Goal: Transaction & Acquisition: Purchase product/service

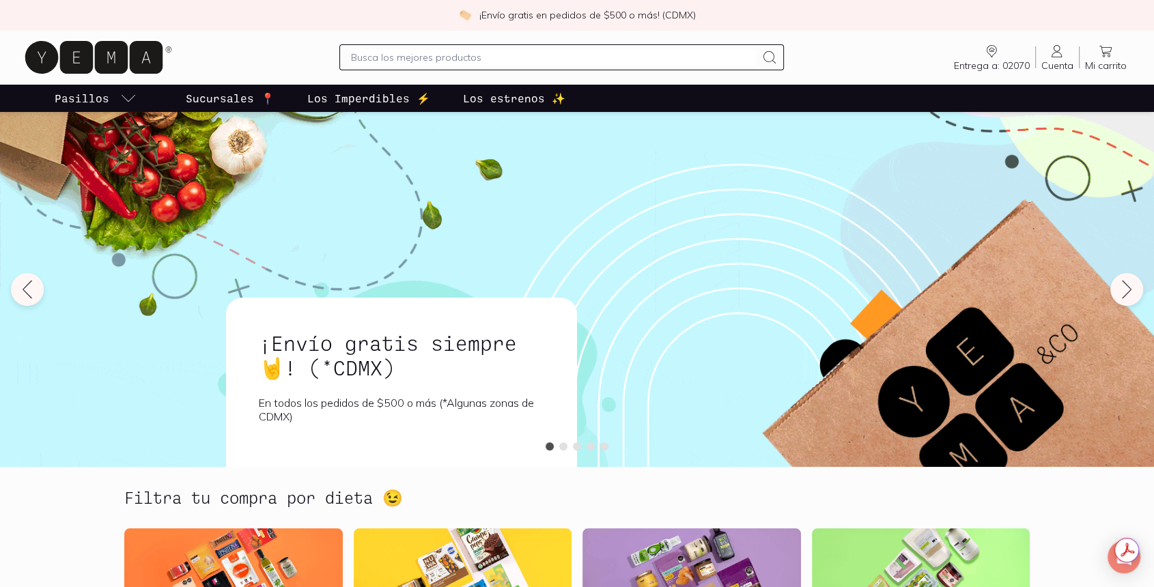
click at [1057, 66] on span "Cuenta" at bounding box center [1057, 65] width 32 height 12
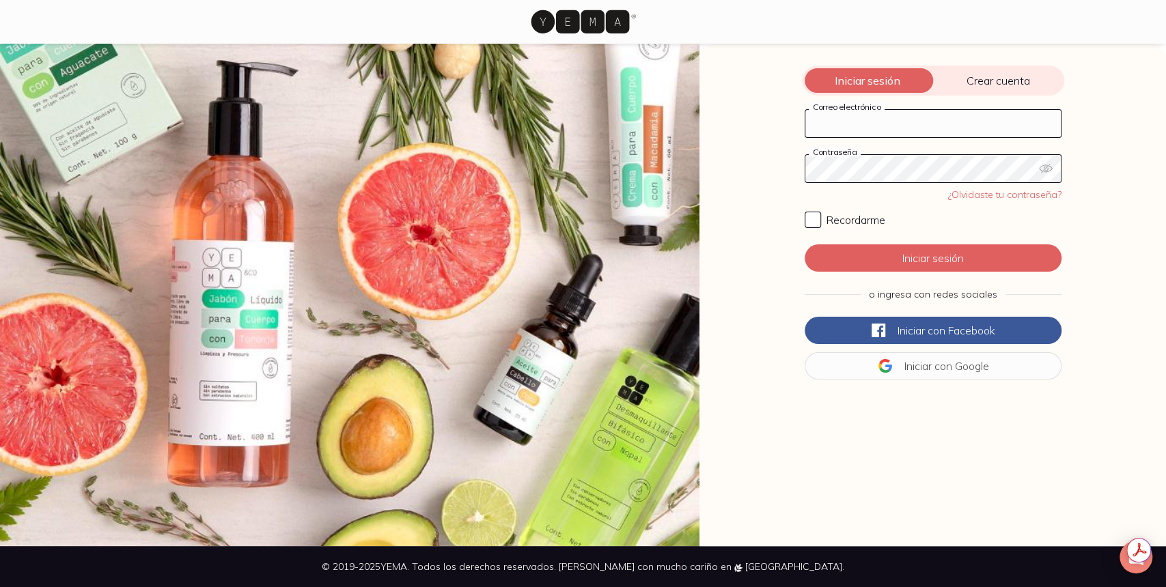
type input "[PERSON_NAME][EMAIL_ADDRESS][PERSON_NAME][DOMAIN_NAME]"
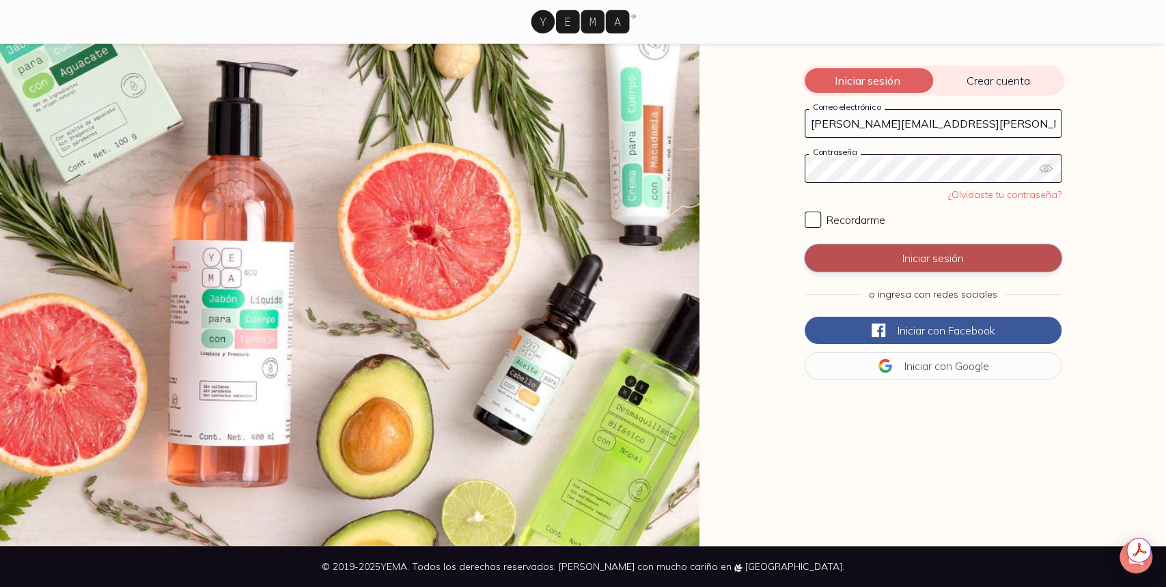
click at [946, 265] on button "Iniciar sesión" at bounding box center [932, 257] width 257 height 27
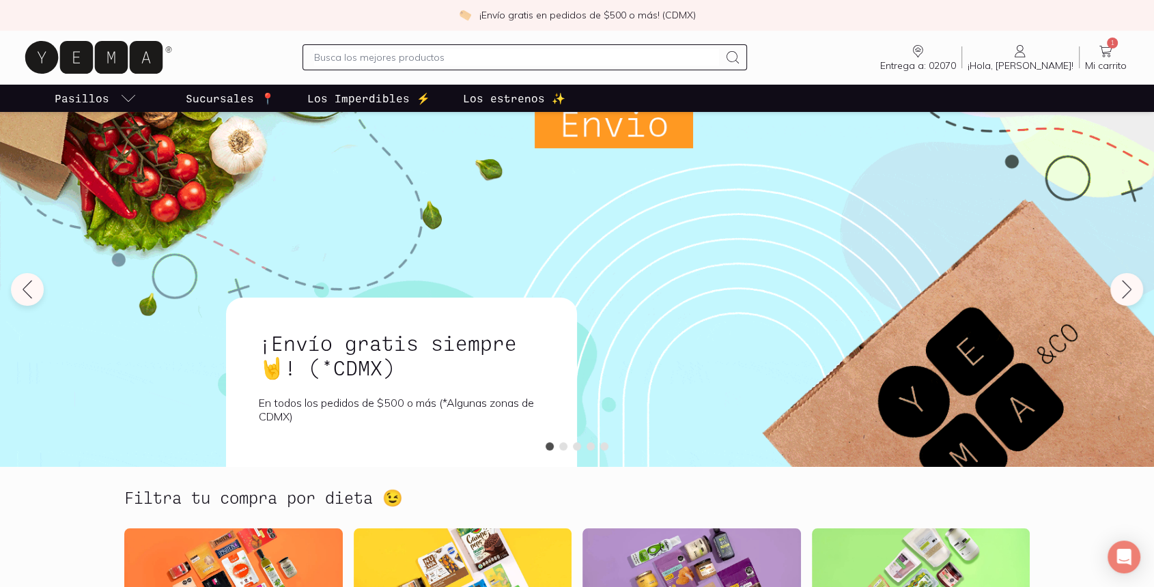
click at [1100, 52] on icon at bounding box center [1105, 51] width 16 height 16
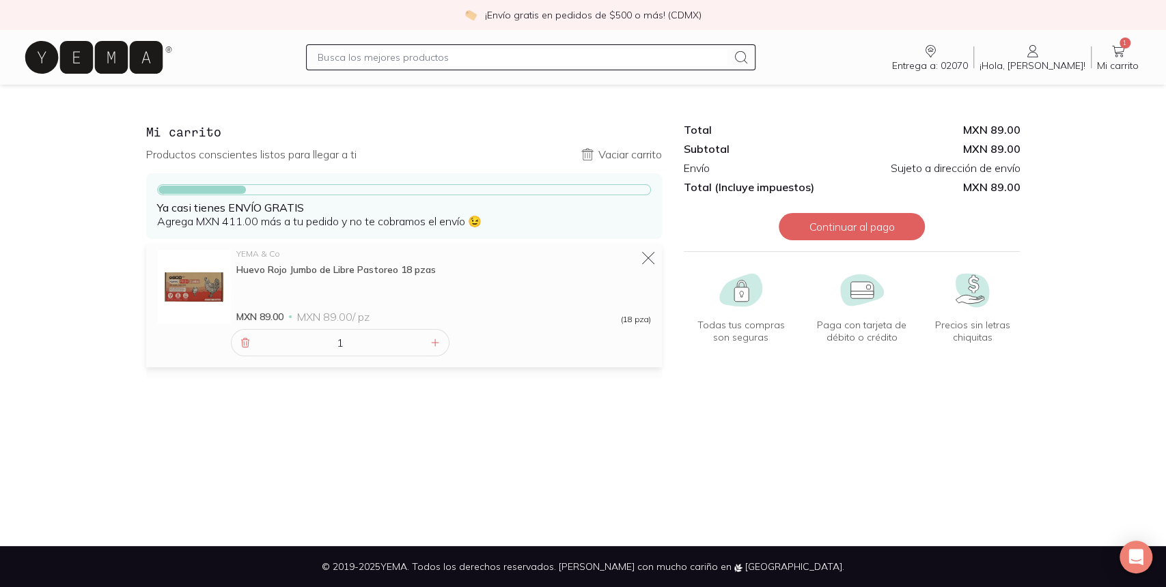
click at [749, 59] on icon at bounding box center [741, 57] width 16 height 16
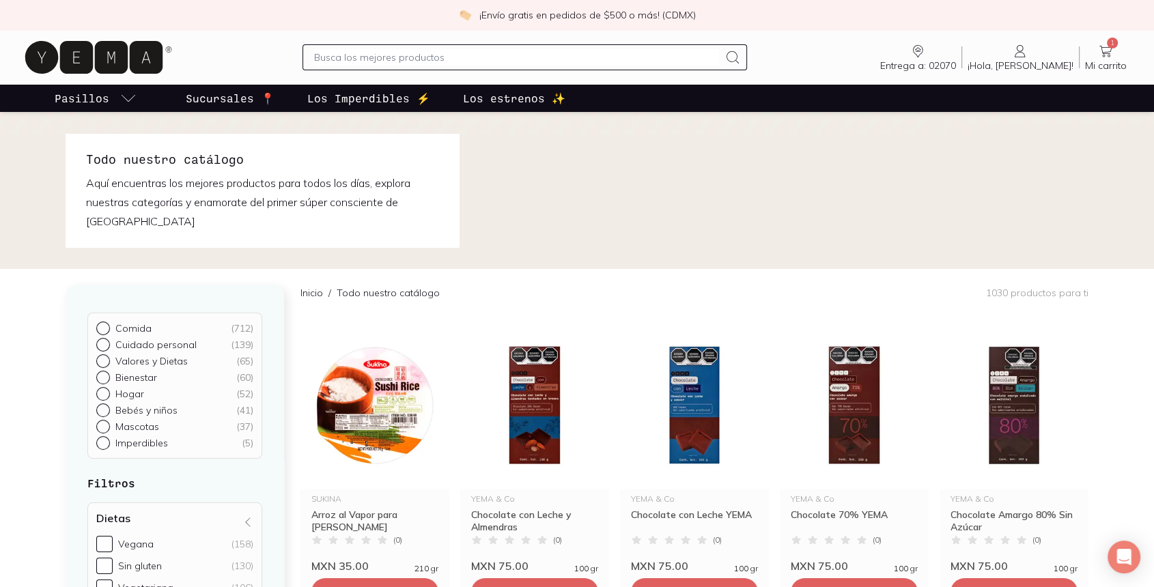
scroll to position [76, 0]
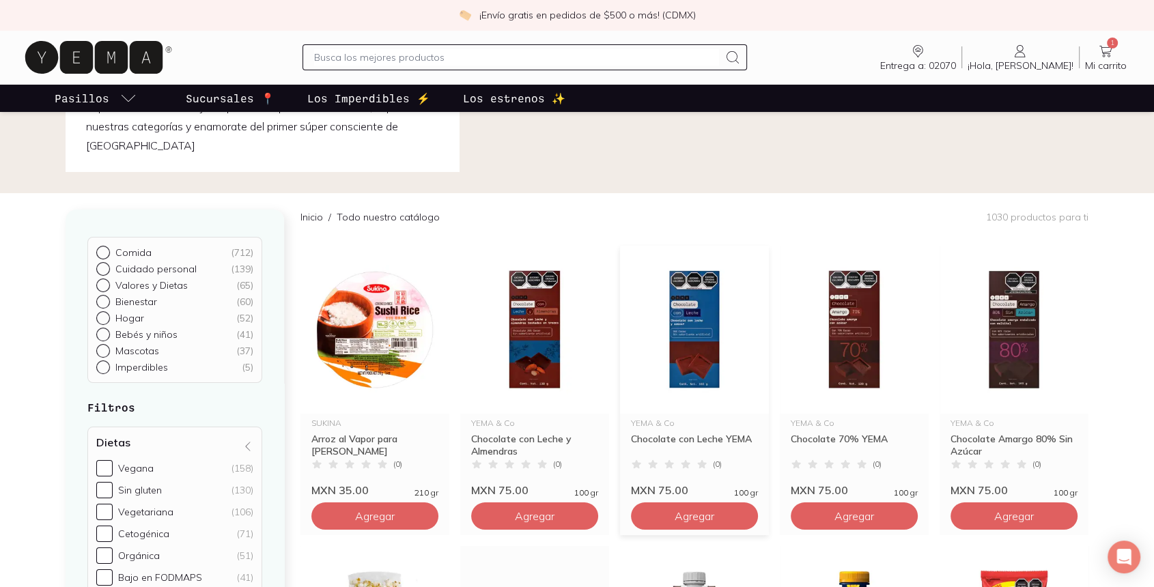
click at [692, 352] on img at bounding box center [694, 330] width 149 height 168
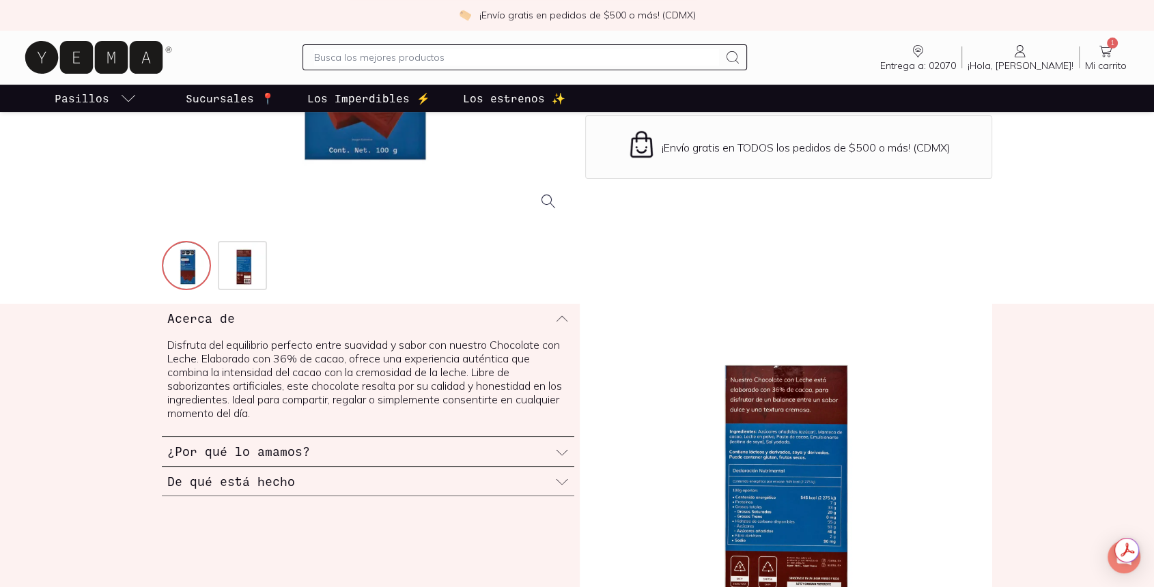
scroll to position [379, 0]
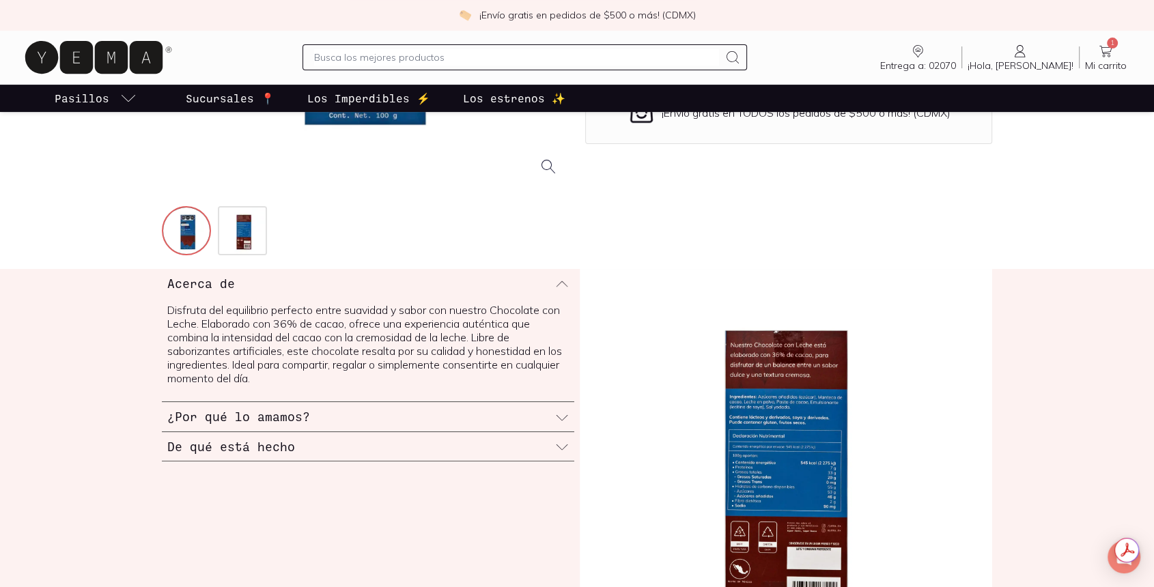
click at [536, 445] on div "De qué está hecho" at bounding box center [368, 446] width 412 height 29
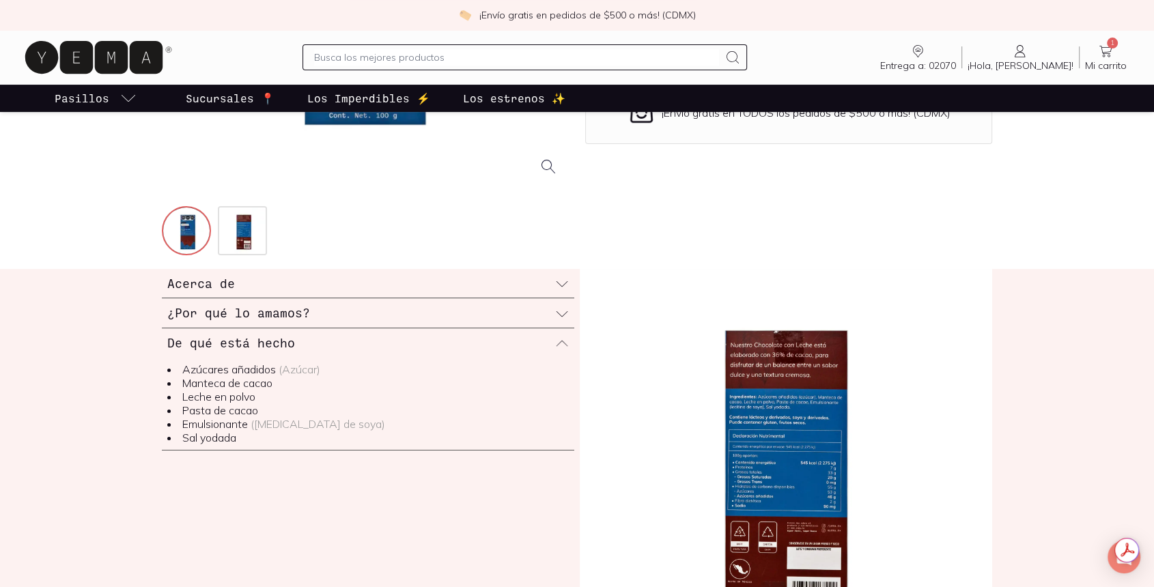
click at [806, 468] on img at bounding box center [786, 476] width 412 height 415
click at [244, 229] on img at bounding box center [243, 232] width 49 height 49
click at [194, 234] on img at bounding box center [187, 232] width 49 height 49
click at [238, 238] on img at bounding box center [243, 232] width 49 height 49
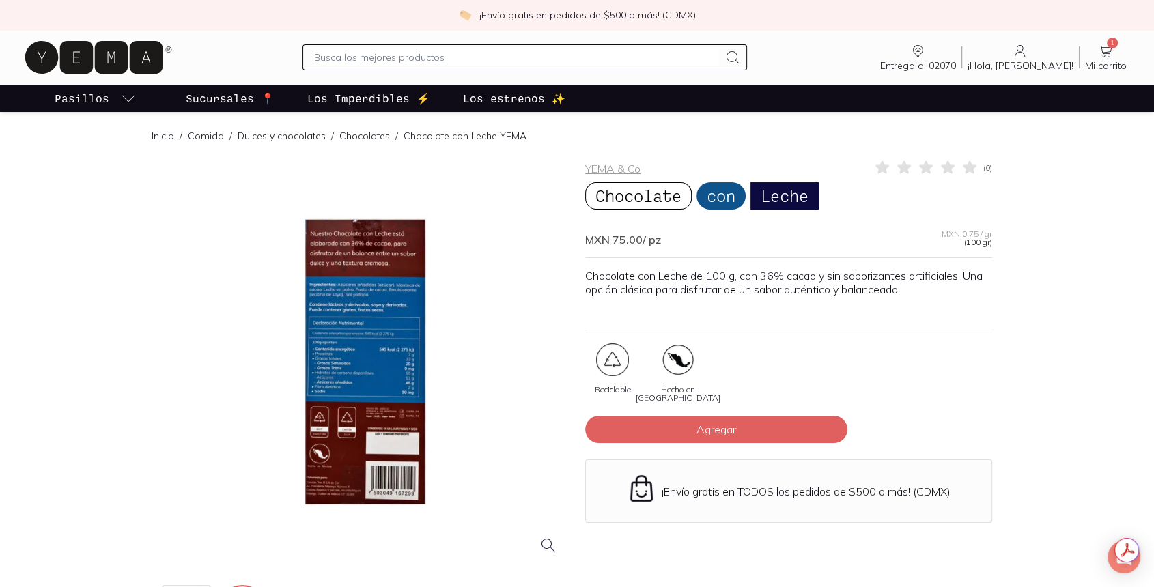
scroll to position [0, 0]
click at [355, 369] on div at bounding box center [365, 362] width 407 height 407
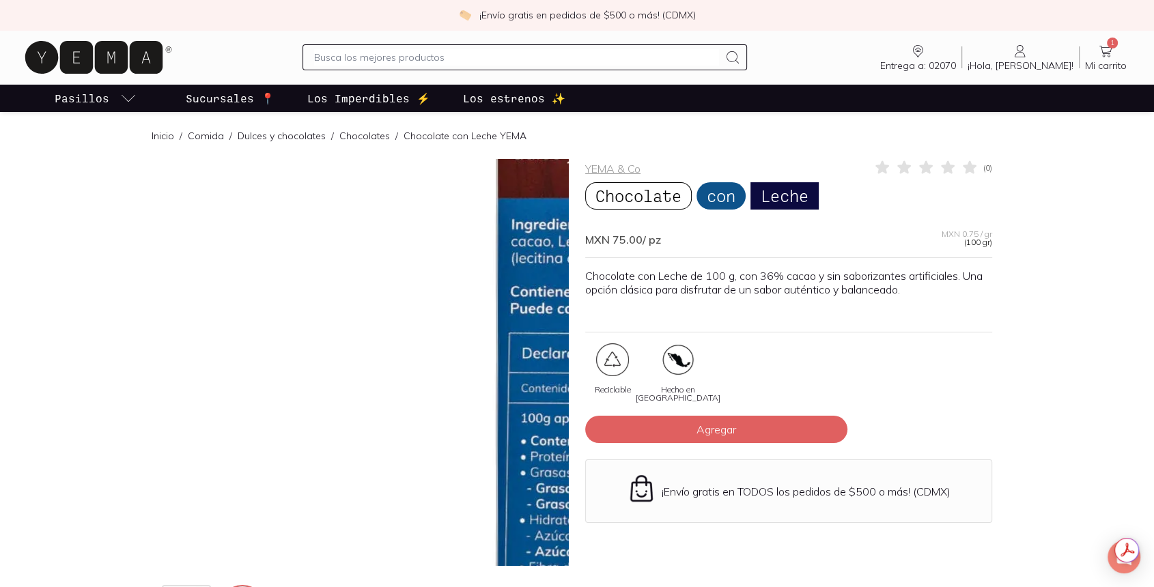
click at [224, 309] on img at bounding box center [698, 486] width 1366 height 1366
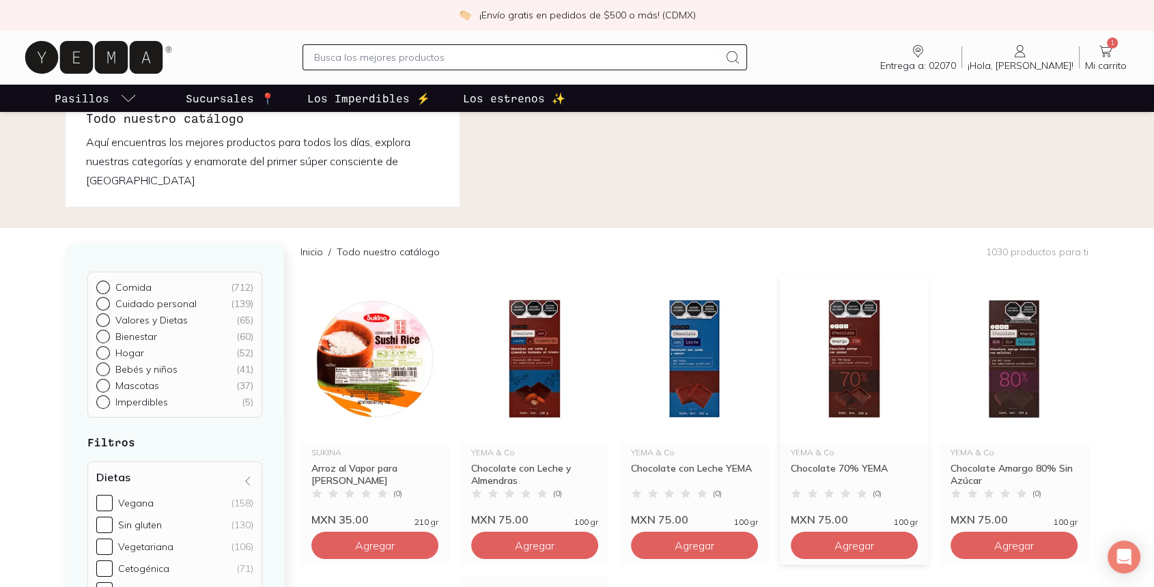
scroll to position [76, 0]
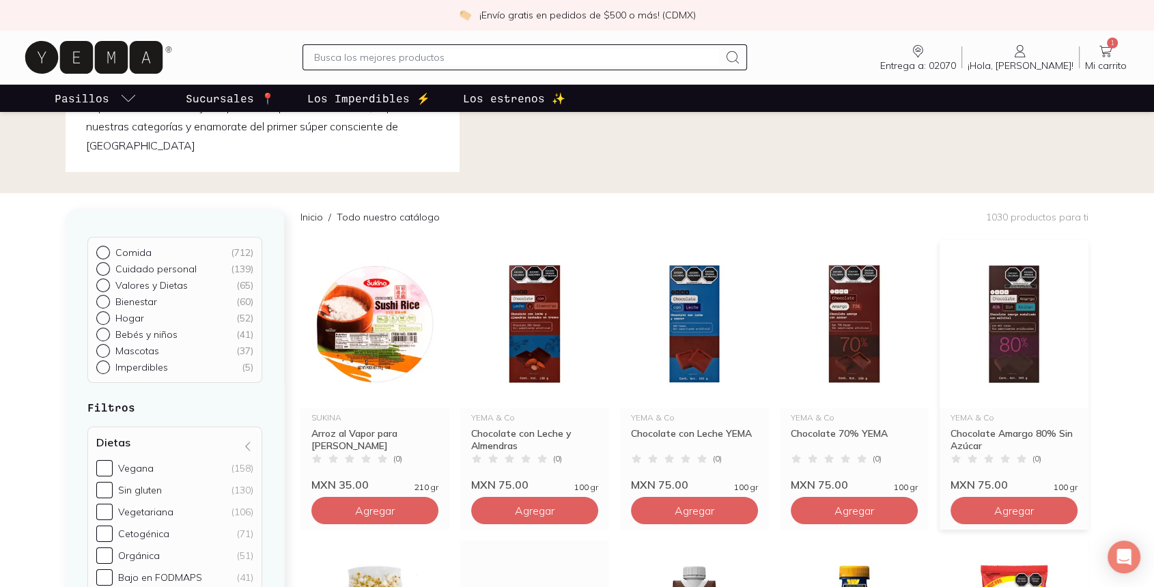
click at [1005, 345] on img at bounding box center [1014, 324] width 149 height 168
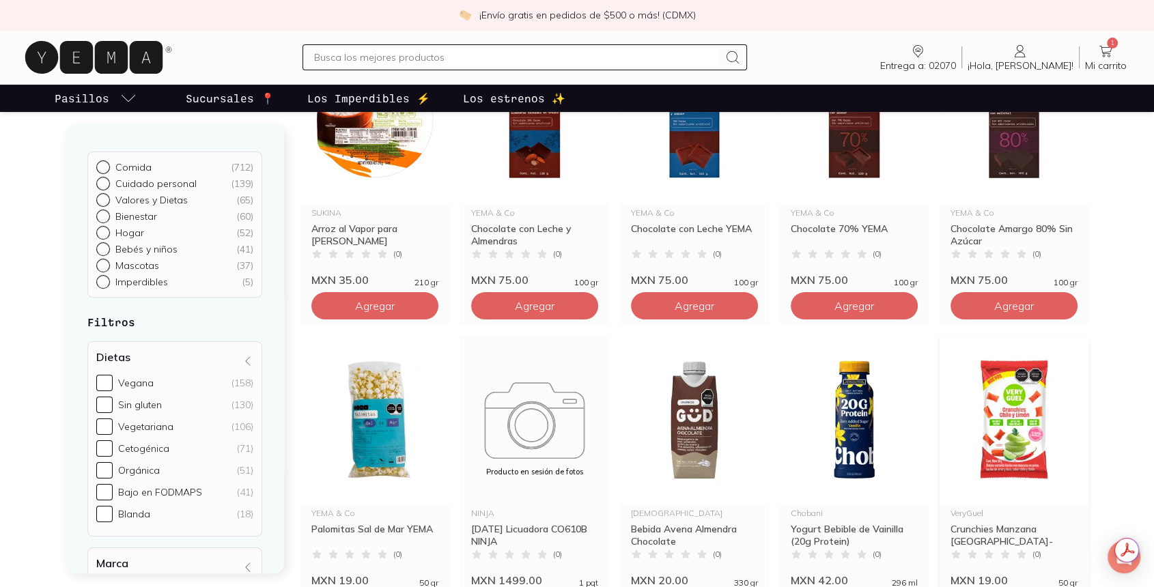
scroll to position [76, 0]
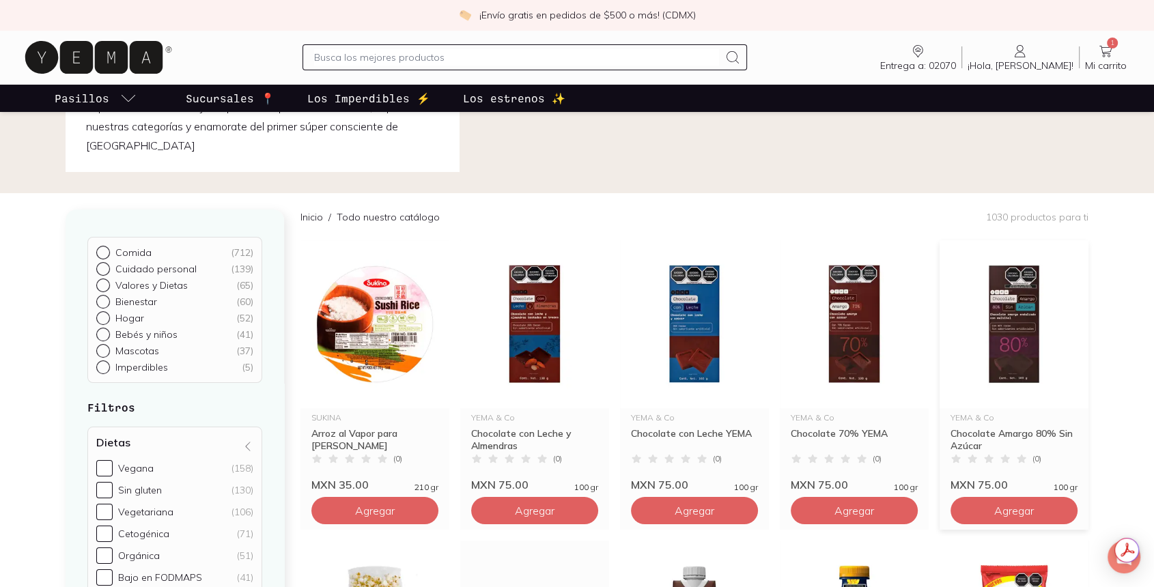
drag, startPoint x: 1017, startPoint y: 506, endPoint x: 1017, endPoint y: 493, distance: 13.0
click at [1017, 506] on span "Agregar" at bounding box center [1014, 511] width 40 height 14
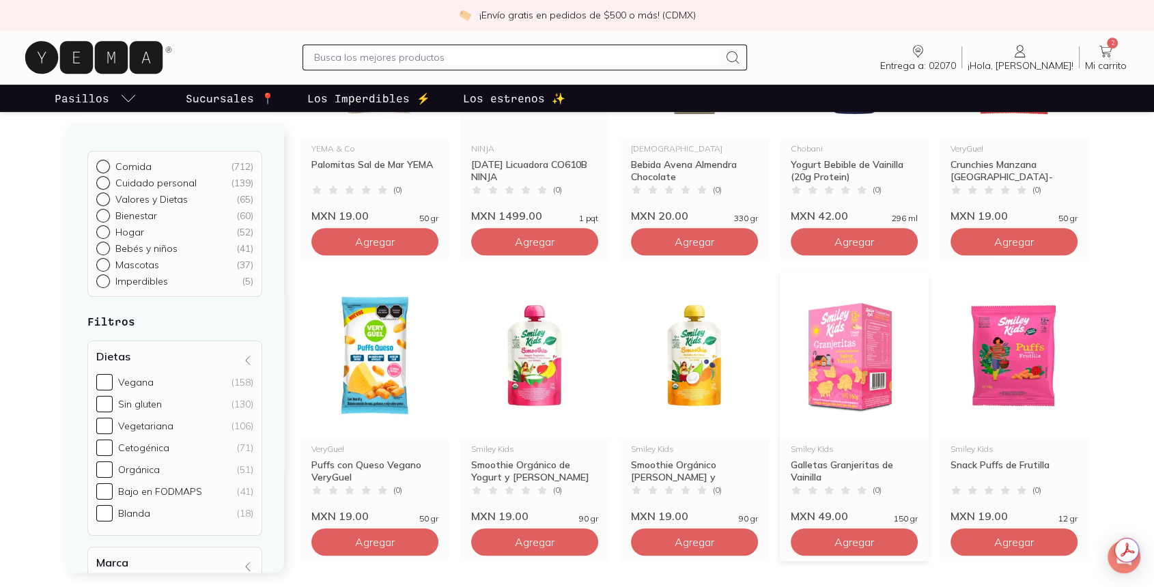
scroll to position [683, 0]
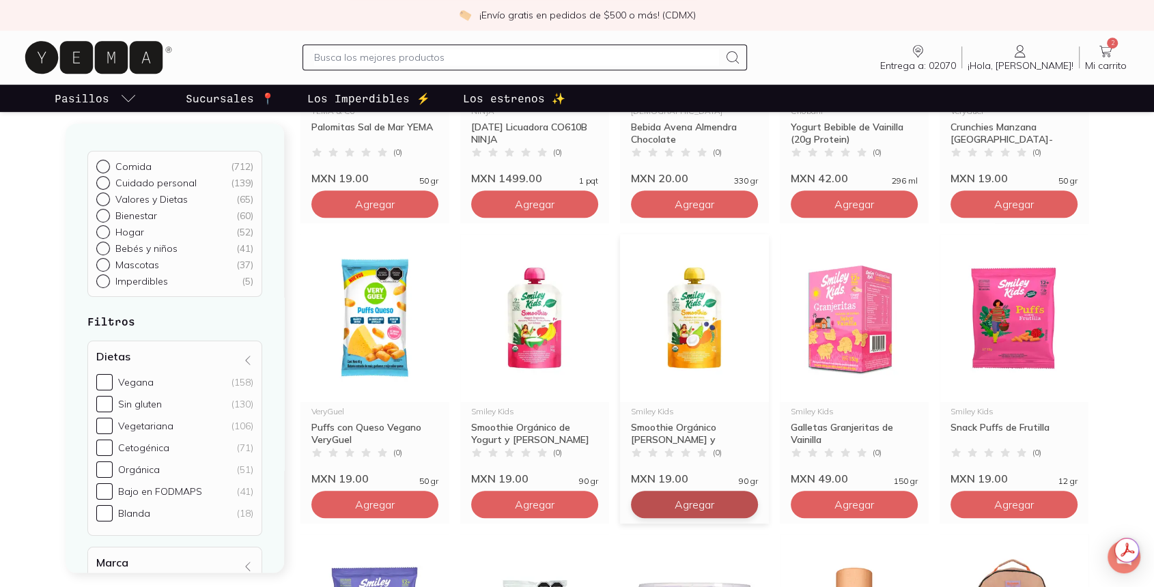
click at [679, 501] on span "Agregar" at bounding box center [695, 505] width 40 height 14
click at [743, 509] on div at bounding box center [743, 504] width 16 height 16
type input "3"
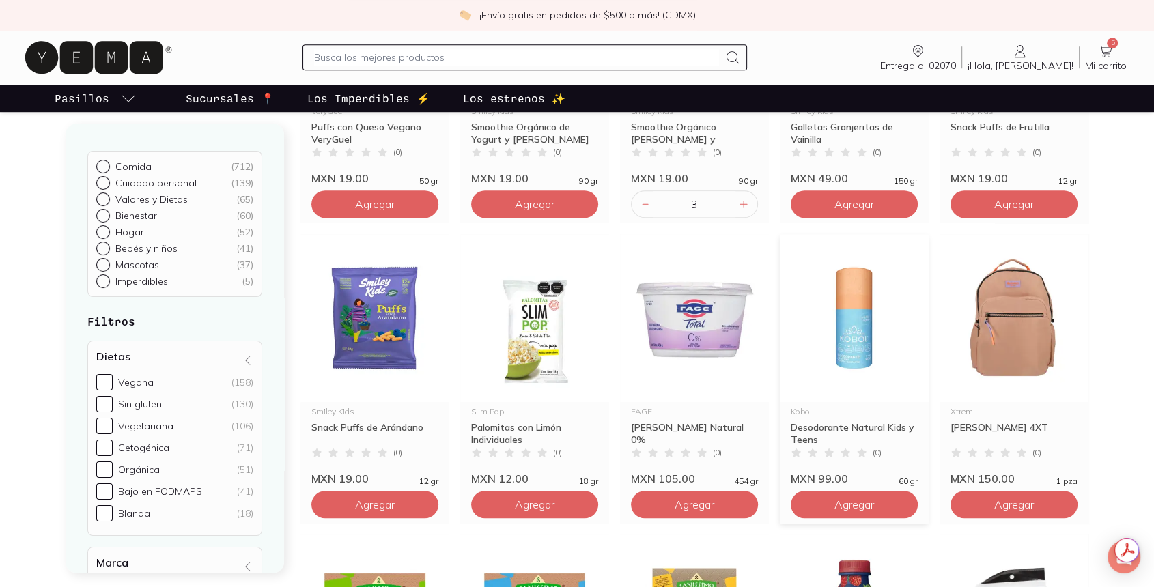
scroll to position [986, 0]
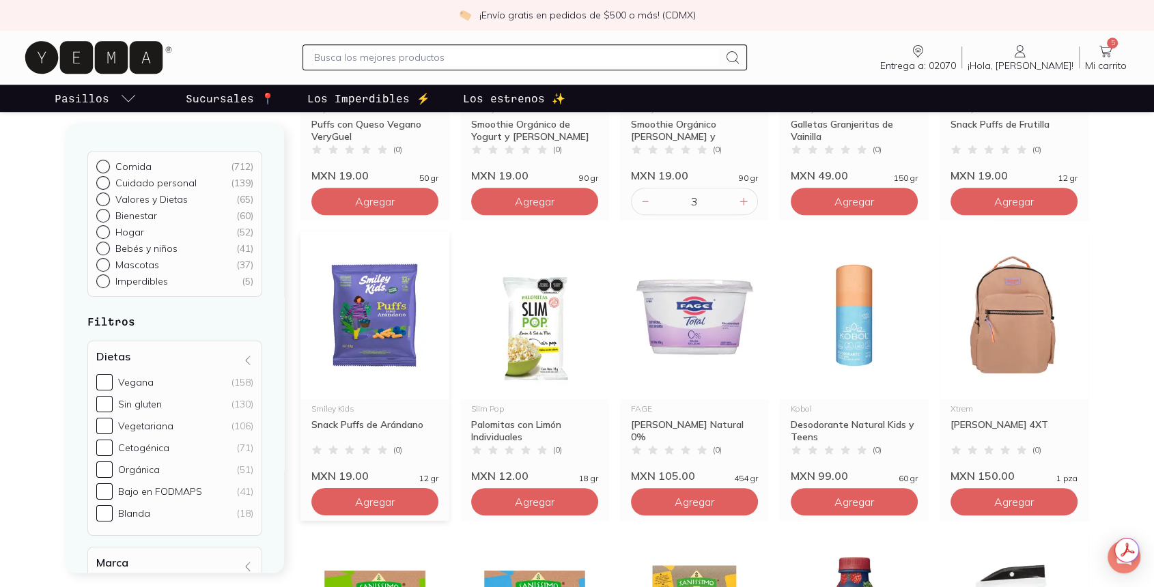
click at [366, 334] on img at bounding box center [374, 315] width 149 height 168
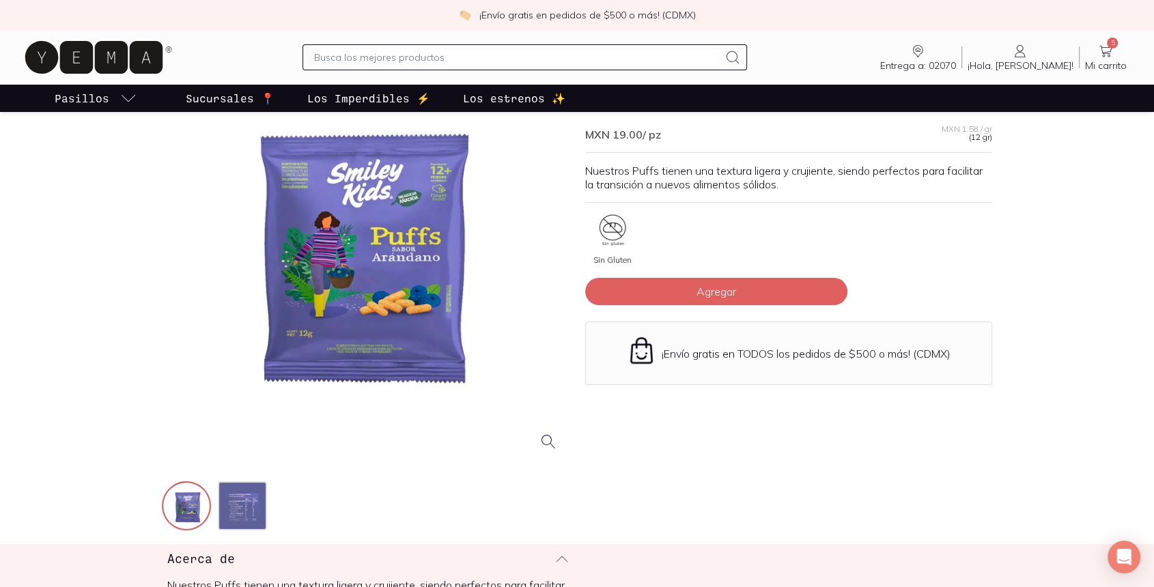
scroll to position [227, 0]
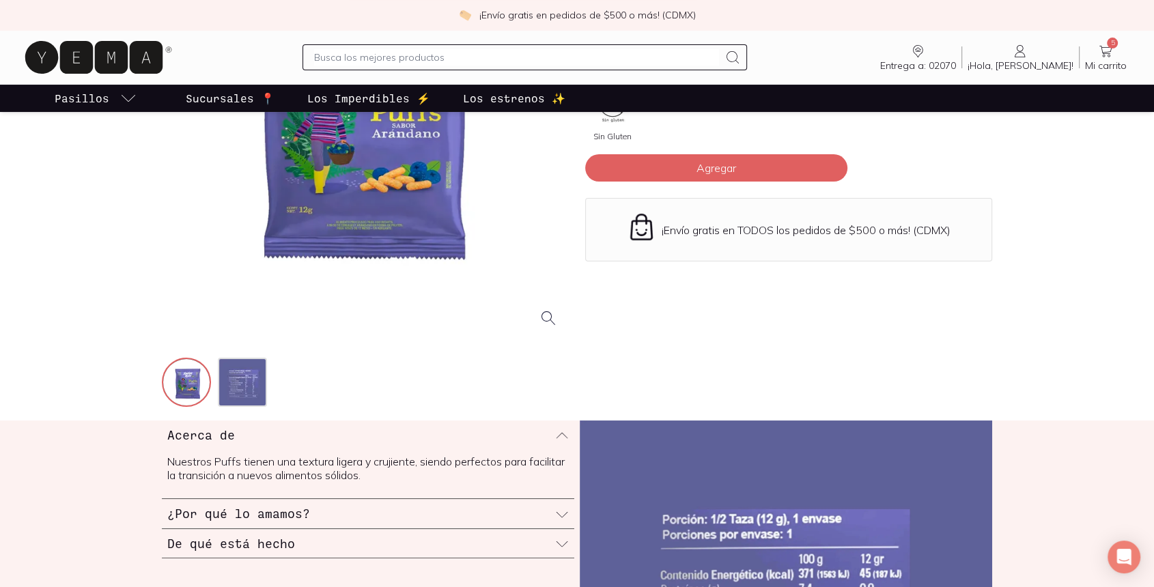
click at [539, 537] on div "De qué está hecho" at bounding box center [368, 543] width 412 height 29
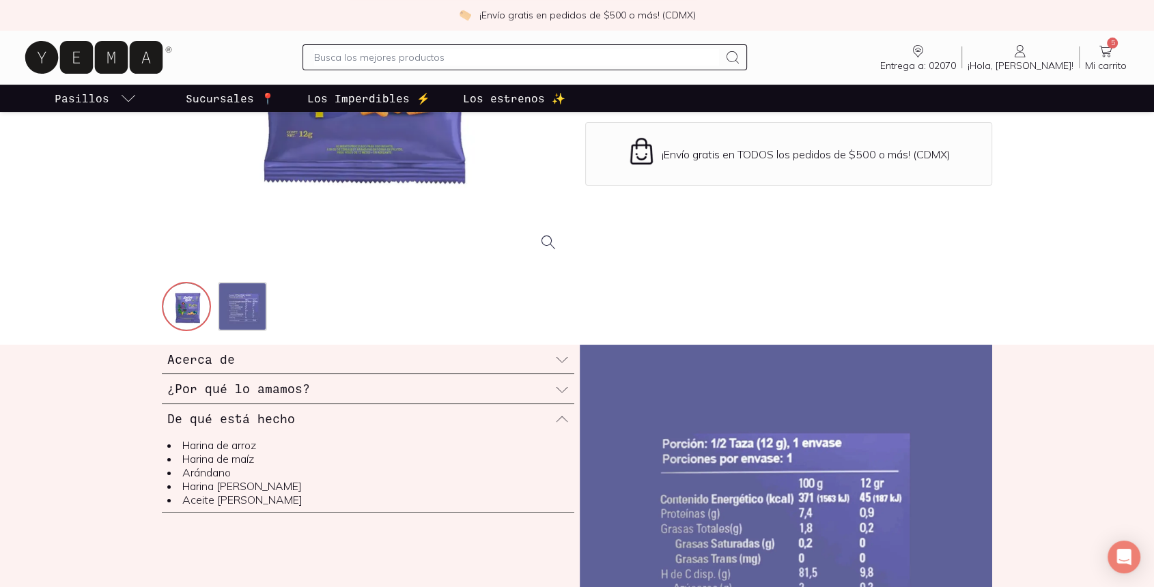
scroll to position [76, 0]
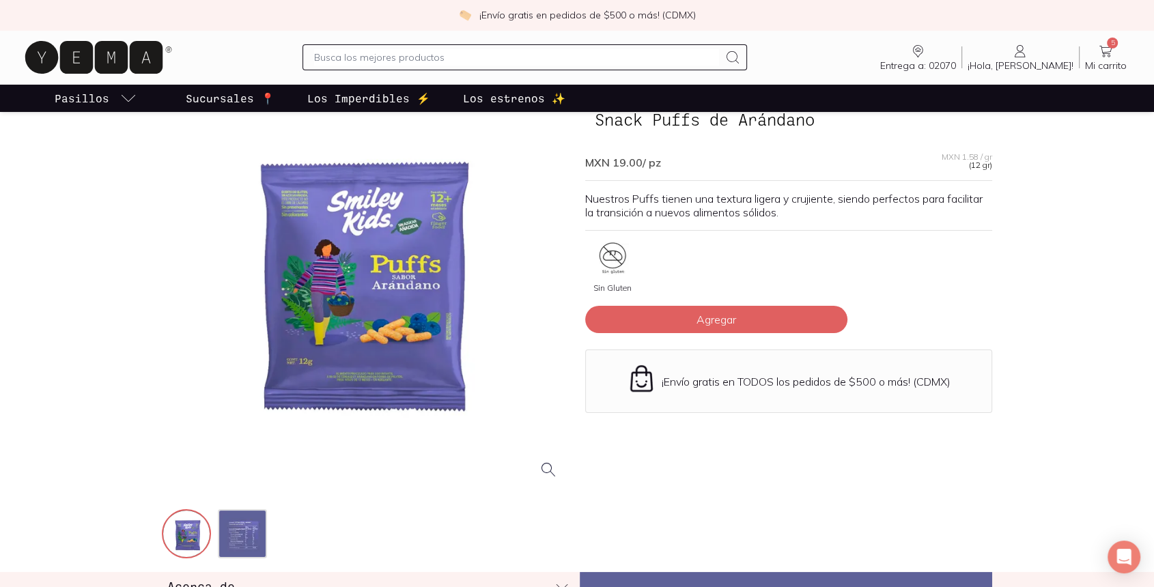
click at [394, 369] on div at bounding box center [365, 286] width 407 height 407
click at [256, 538] on img at bounding box center [243, 535] width 49 height 49
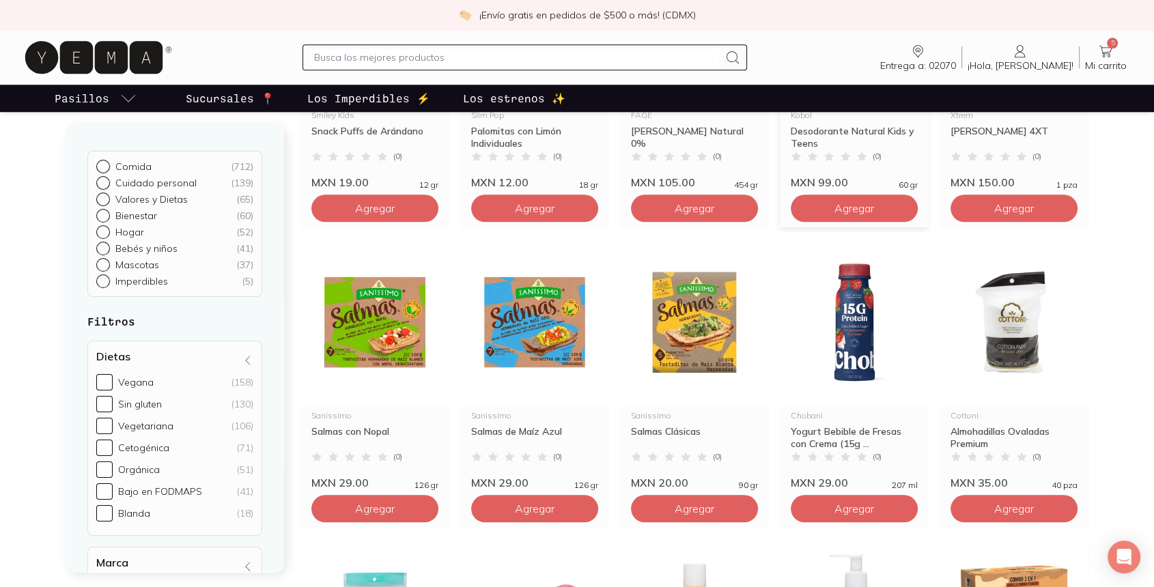
scroll to position [1366, 0]
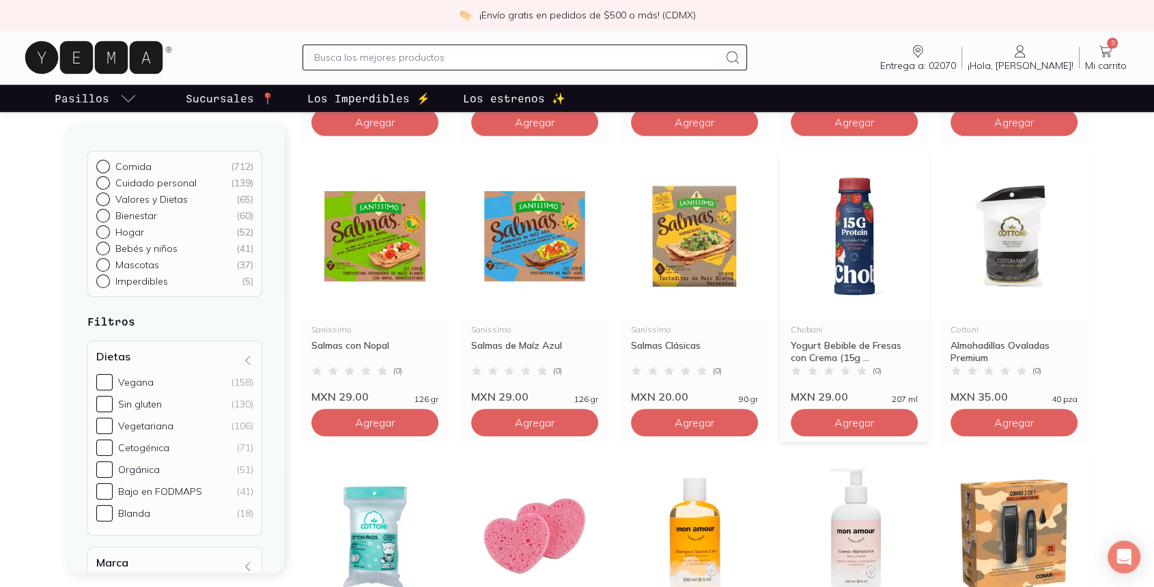
click at [842, 275] on img at bounding box center [854, 236] width 149 height 168
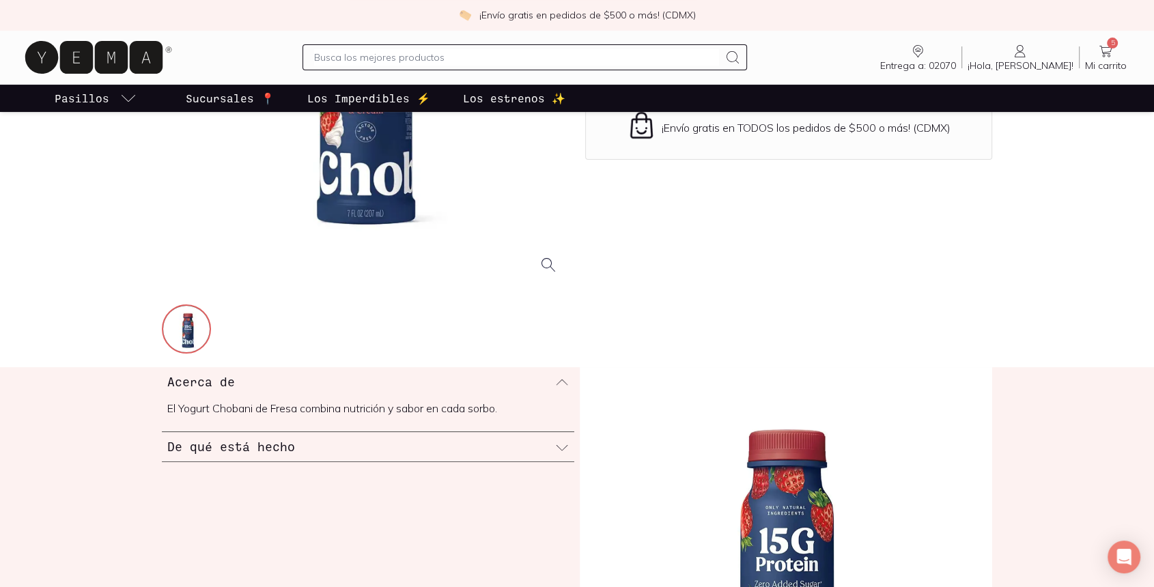
scroll to position [303, 0]
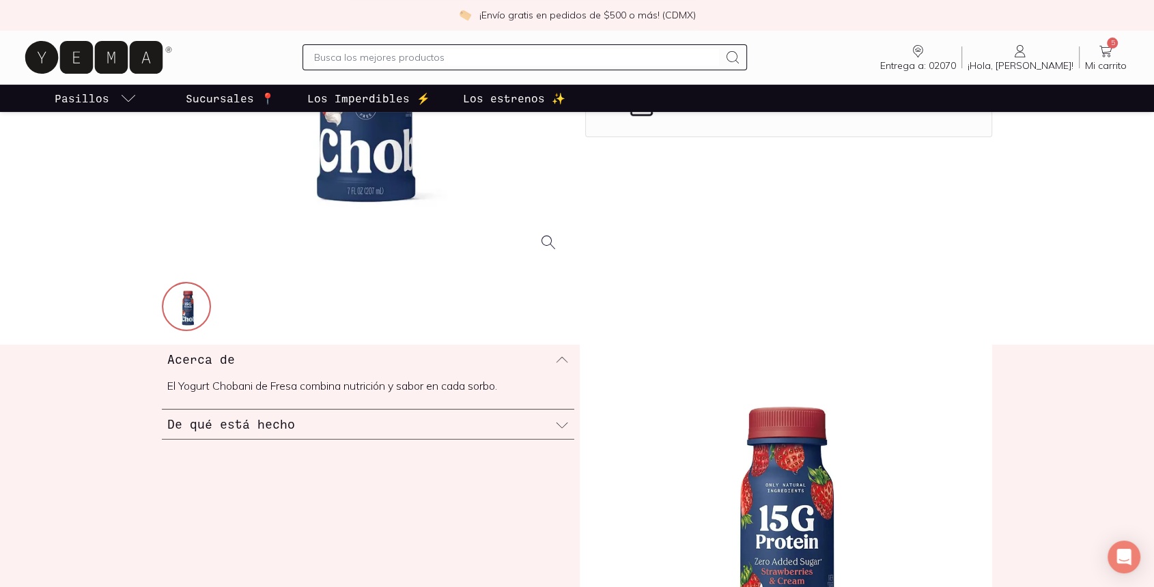
click at [563, 435] on div "De qué está hecho" at bounding box center [368, 424] width 412 height 29
click at [561, 399] on div "De qué está hecho" at bounding box center [368, 388] width 412 height 29
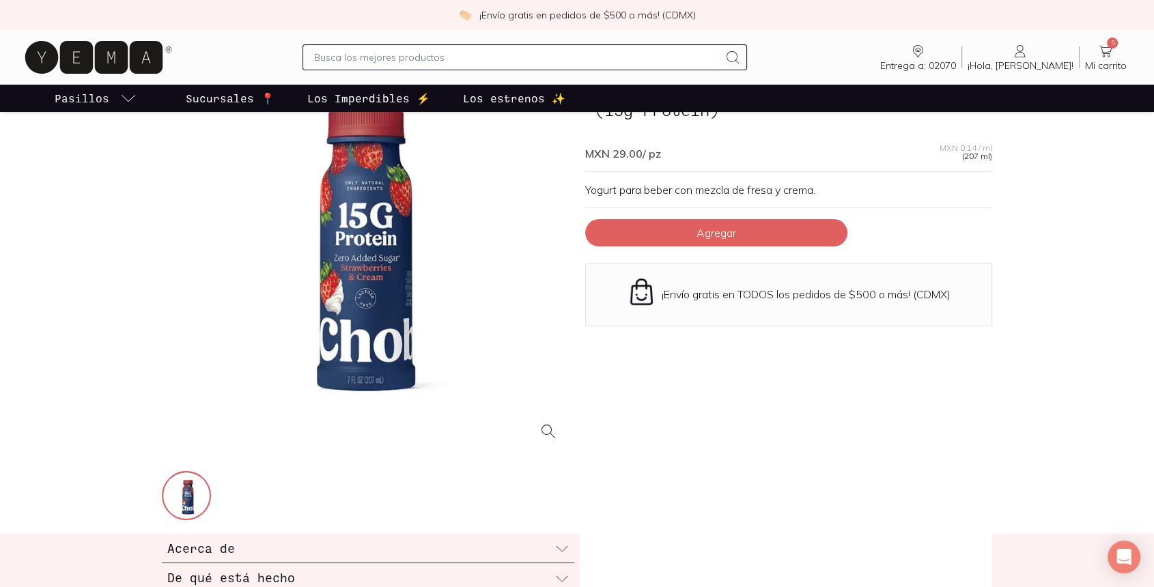
scroll to position [0, 0]
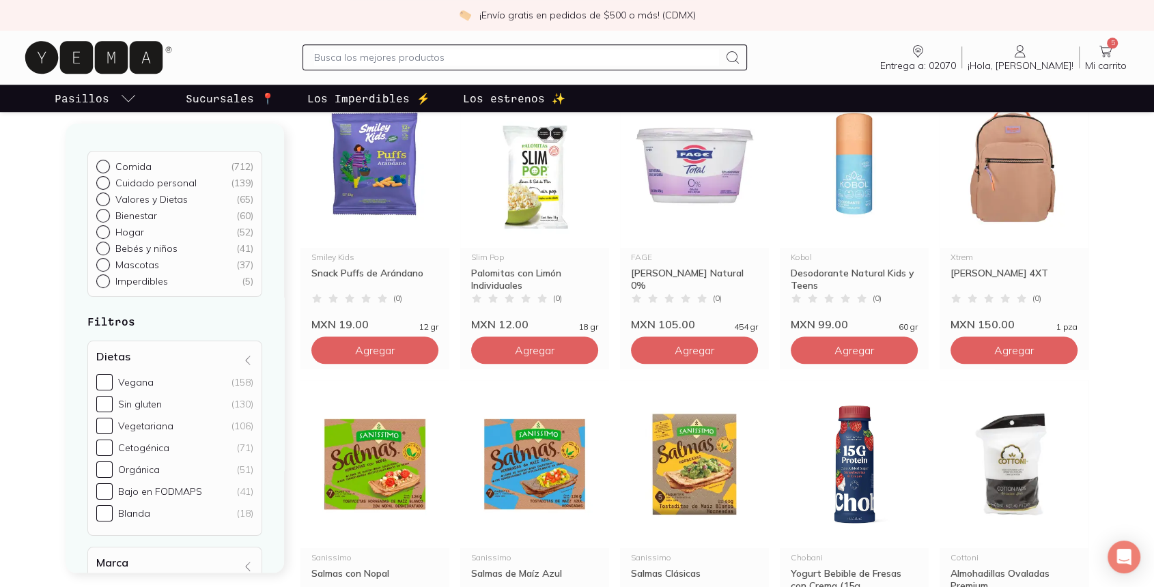
scroll to position [1289, 0]
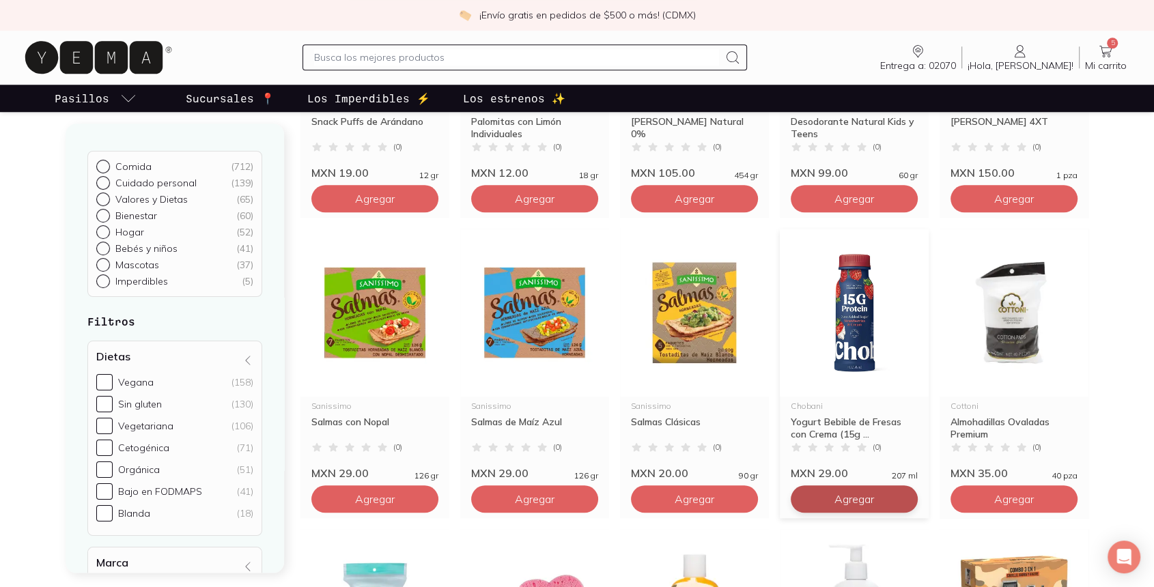
click at [886, 502] on button "Agregar" at bounding box center [854, 499] width 127 height 27
click at [902, 497] on icon at bounding box center [903, 499] width 11 height 11
type input "2"
click at [1028, 425] on div "Almohadillas Ovaladas Premium" at bounding box center [1014, 428] width 127 height 25
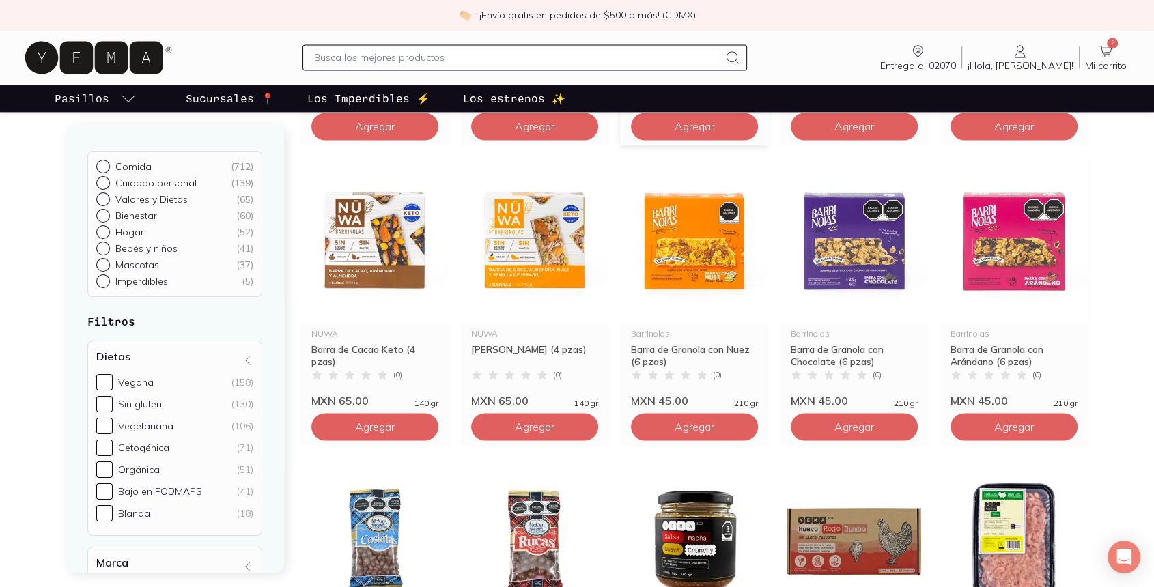
scroll to position [1972, 0]
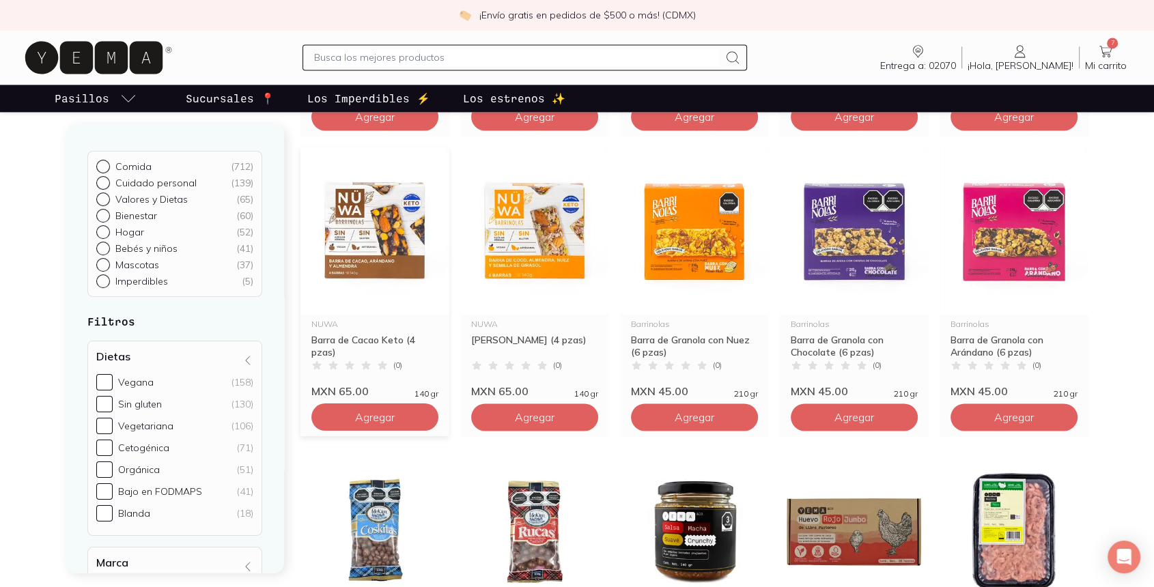
click at [364, 247] on img at bounding box center [374, 231] width 149 height 168
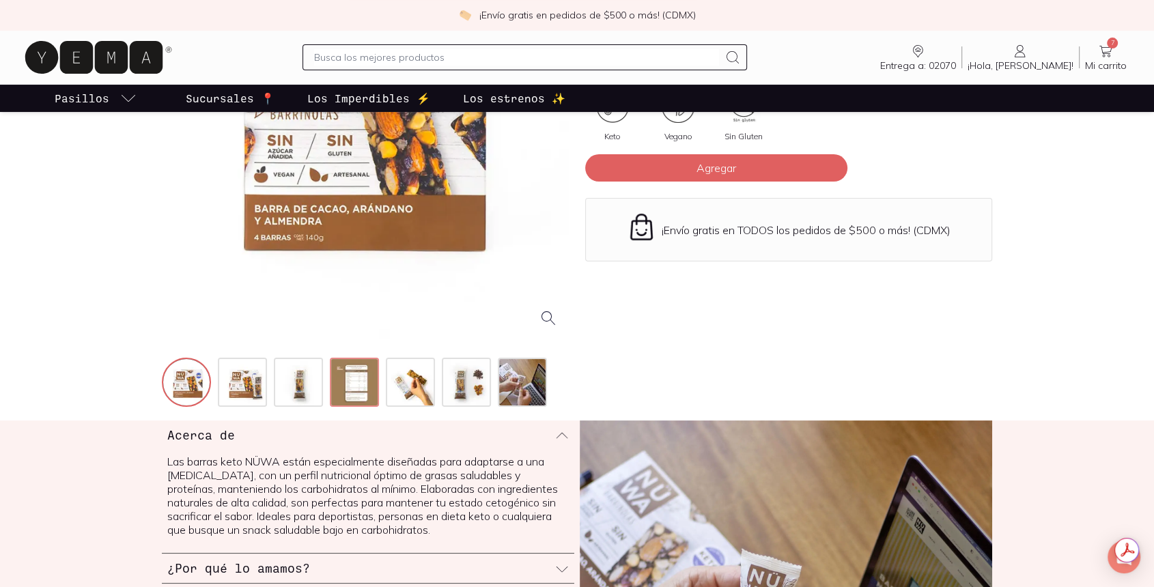
click at [359, 383] on img at bounding box center [355, 383] width 49 height 49
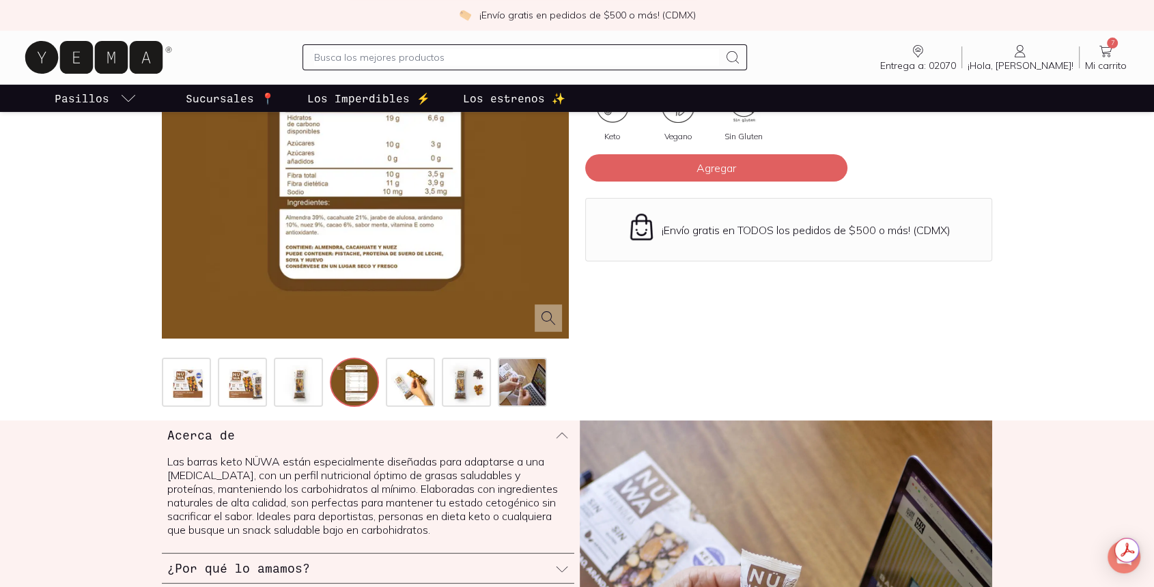
click at [416, 246] on div at bounding box center [365, 135] width 407 height 407
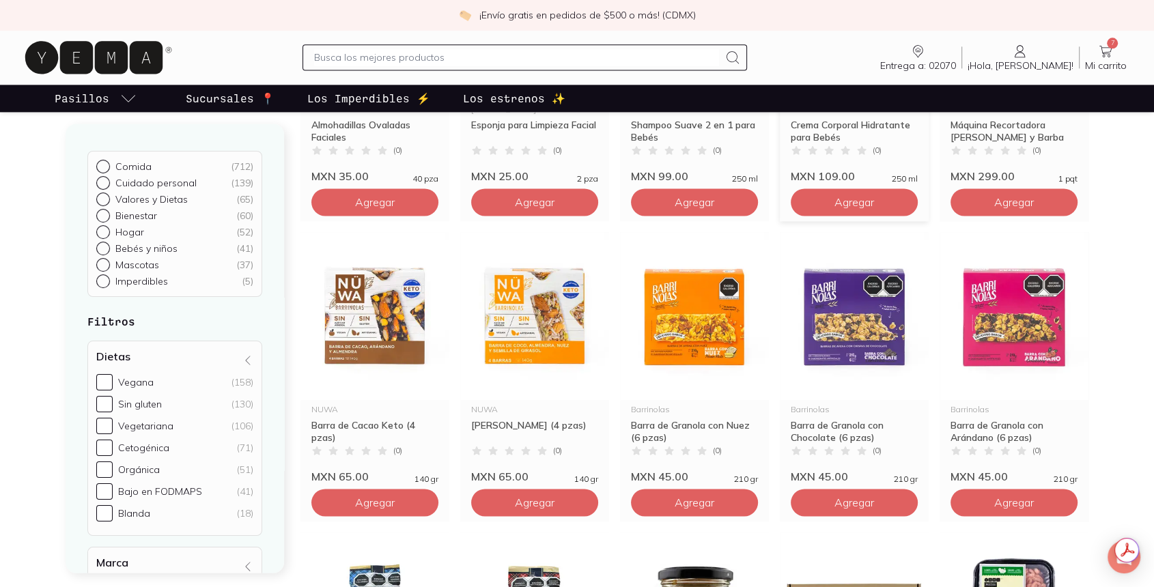
scroll to position [1896, 0]
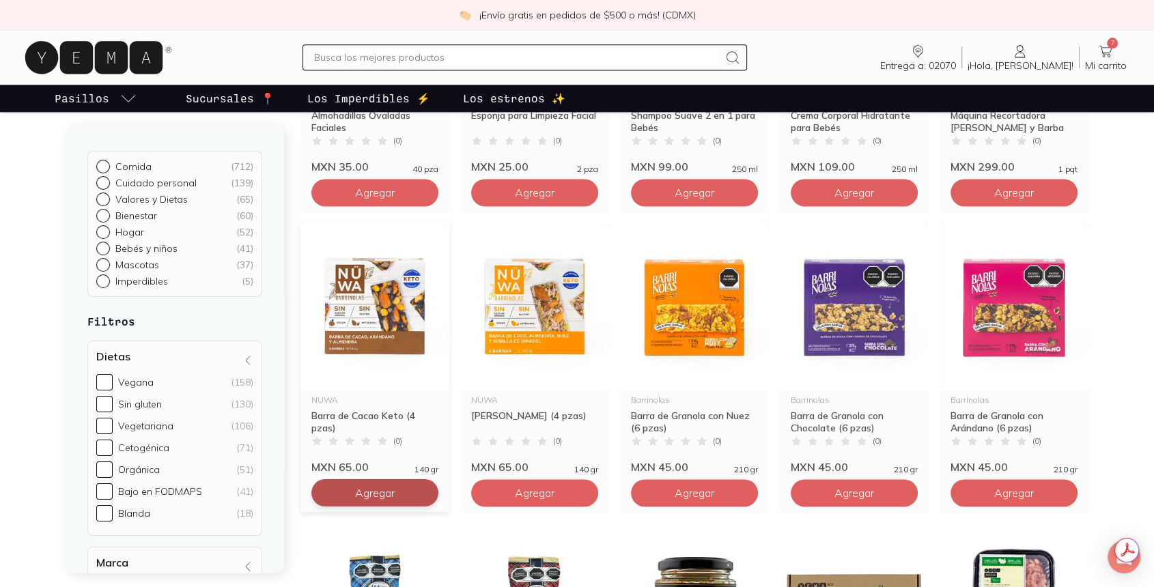
click at [391, 496] on button "Agregar" at bounding box center [374, 492] width 127 height 27
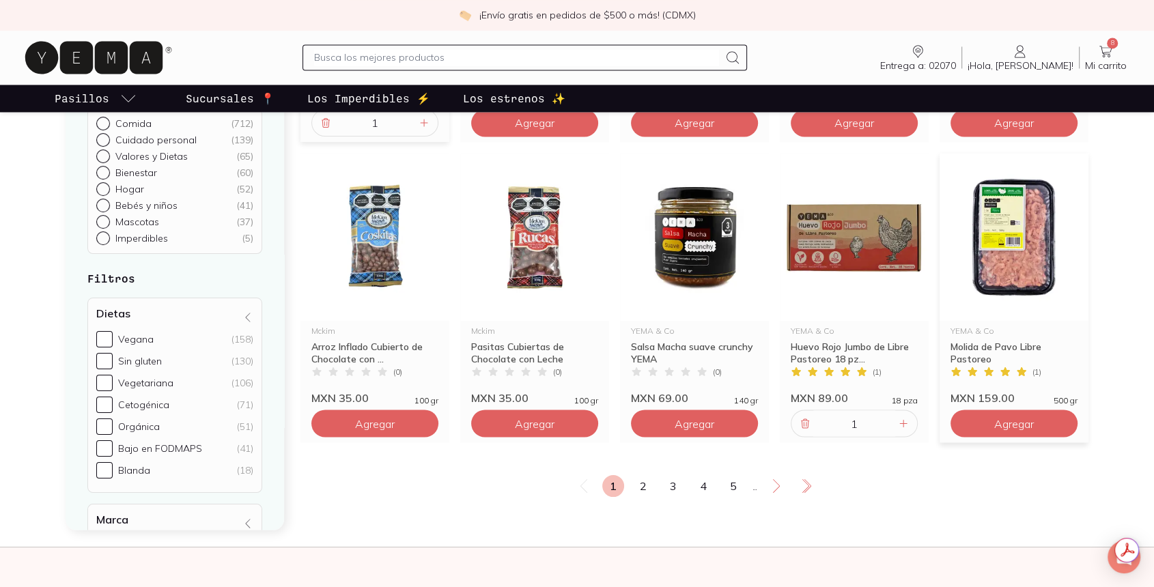
scroll to position [2276, 0]
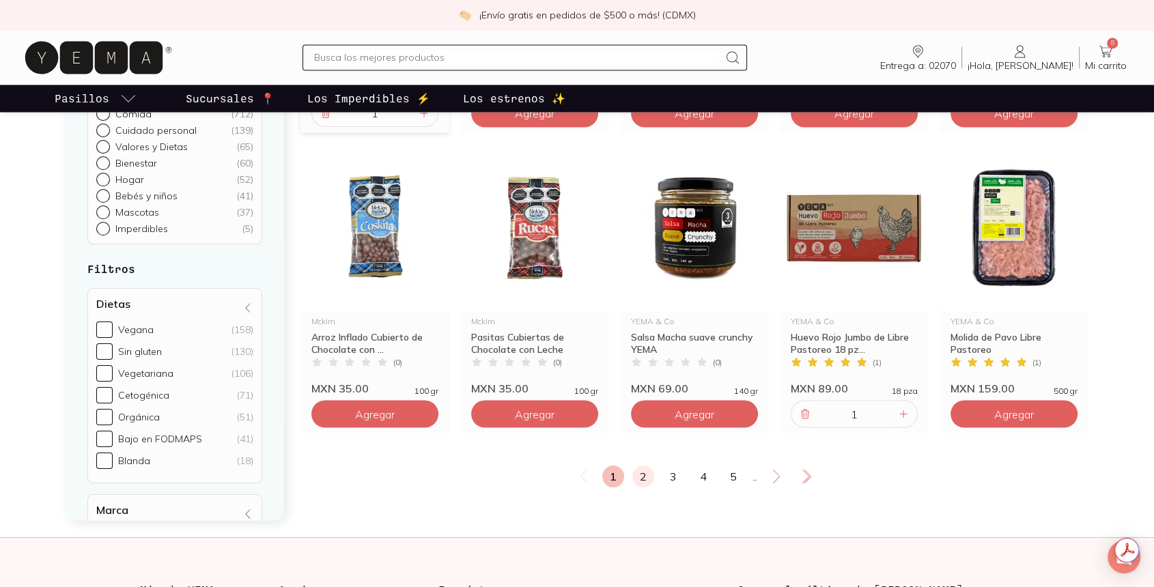
click at [649, 473] on link "2" at bounding box center [643, 477] width 22 height 22
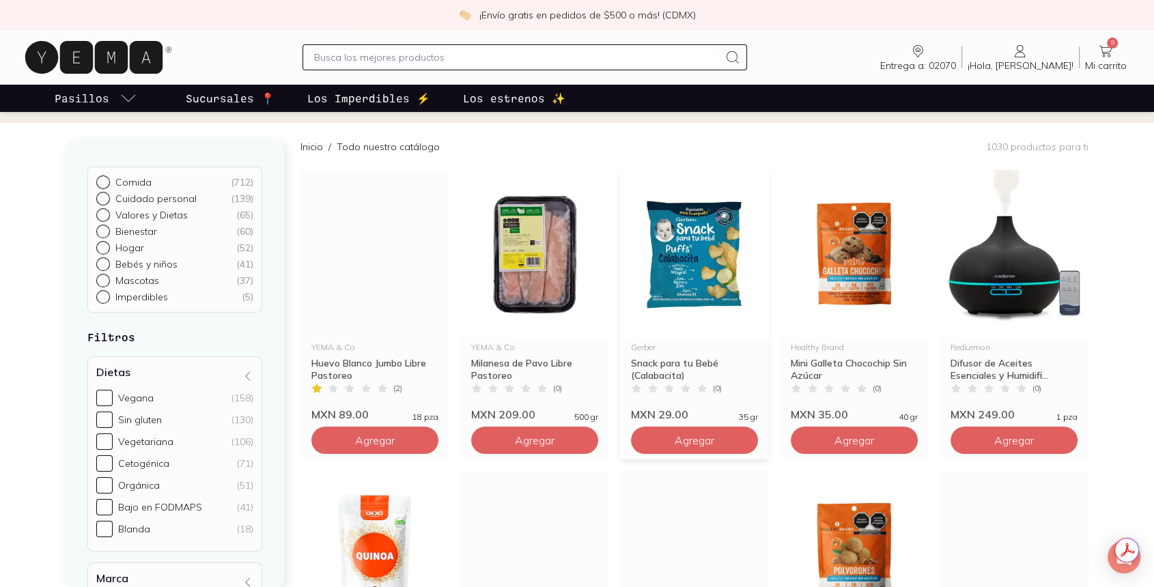
scroll to position [152, 0]
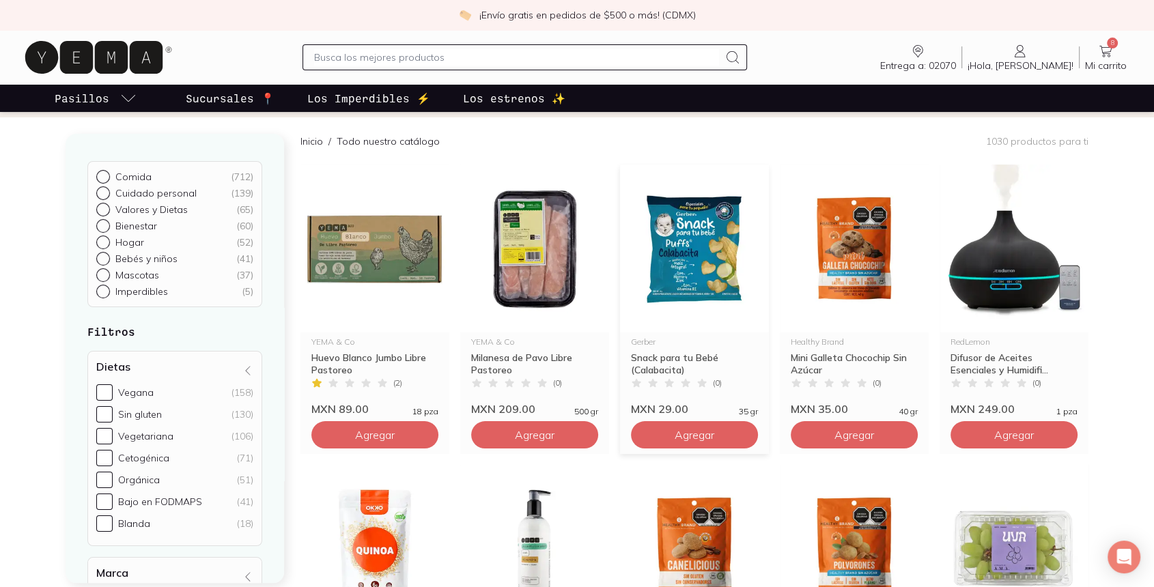
click at [706, 279] on img at bounding box center [694, 249] width 149 height 168
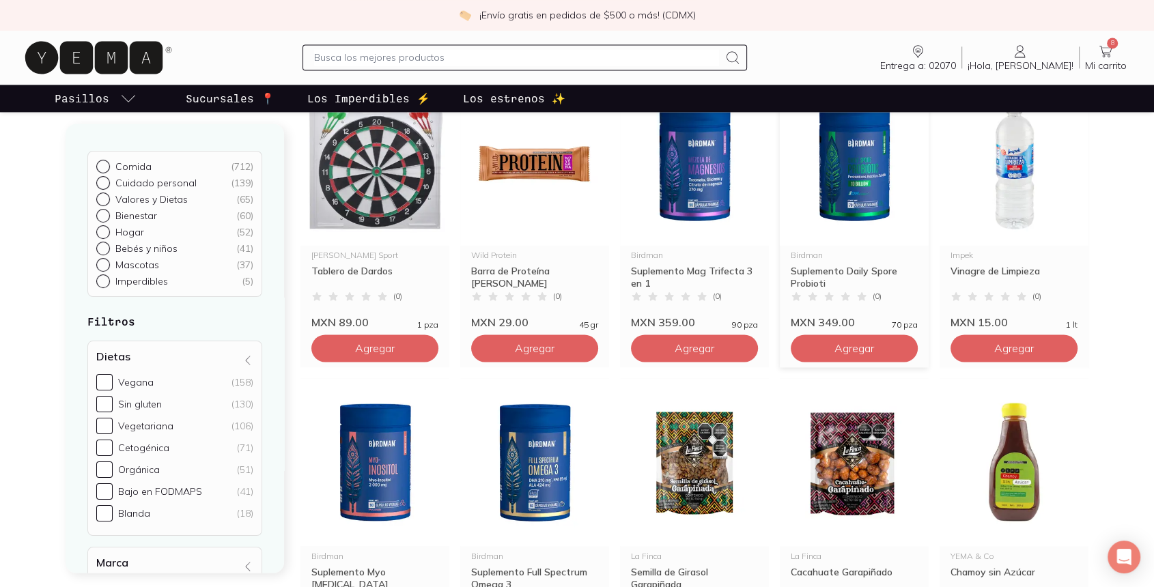
scroll to position [2049, 0]
